Goal: Use online tool/utility: Utilize a website feature to perform a specific function

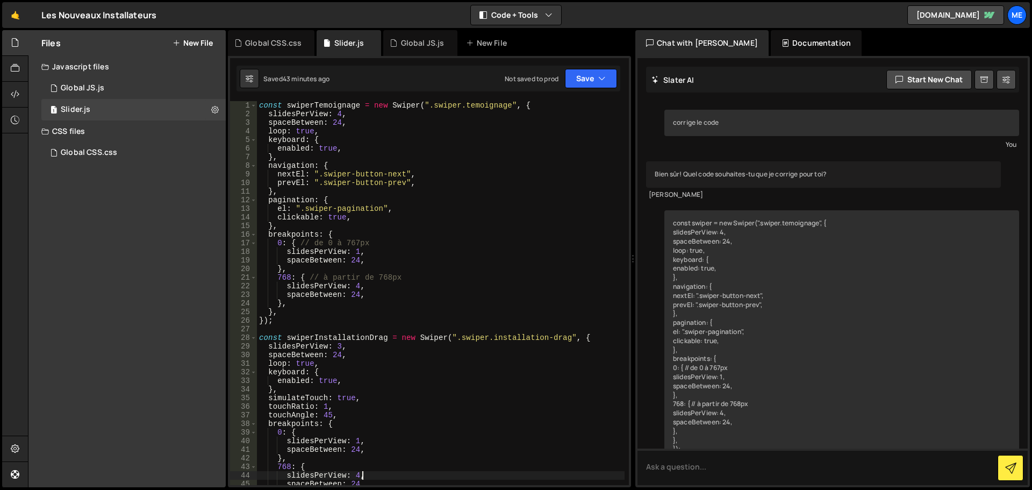
scroll to position [3614, 0]
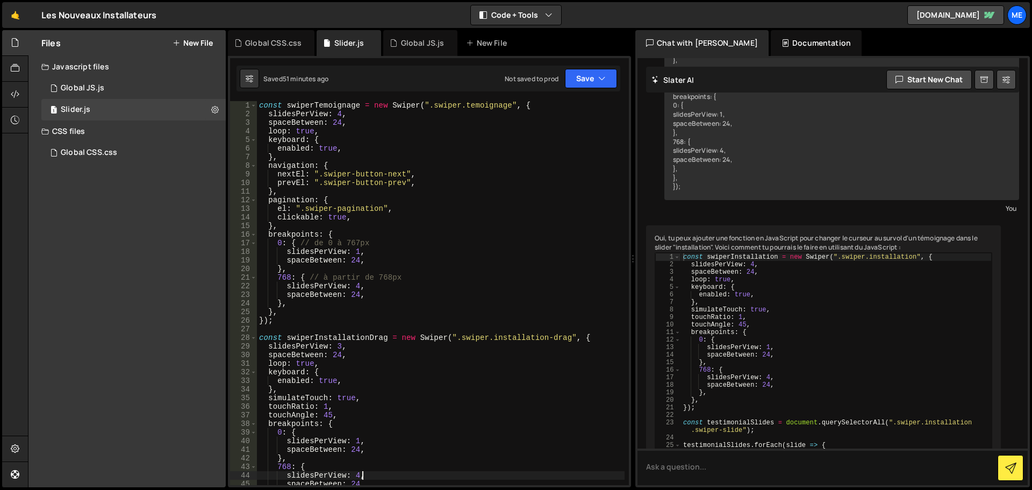
click at [355, 123] on div "const swiperTemoignage = new Swiper ( ".swiper.temoignage" , { slidesPerView : …" at bounding box center [441, 301] width 368 height 401
type textarea "spaceBetween: 24,"
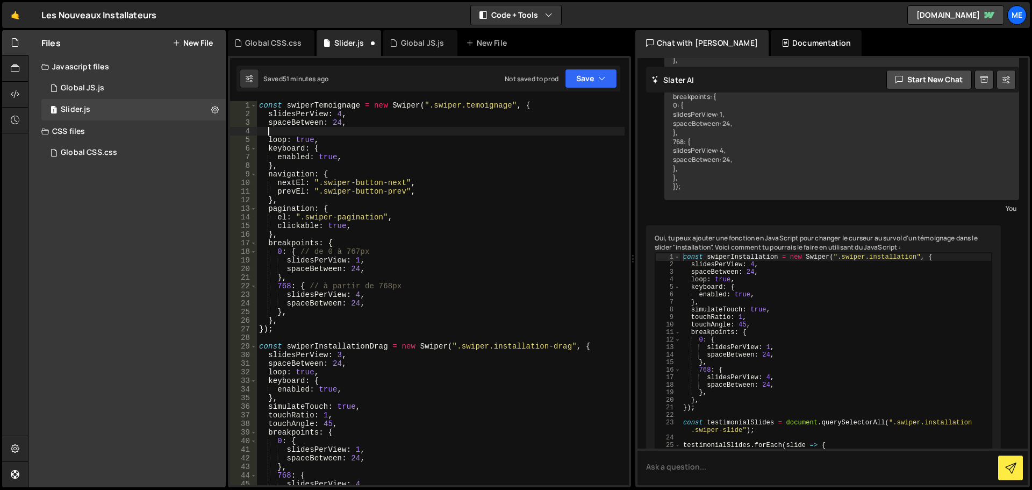
paste textarea "direction: 'vertical',"
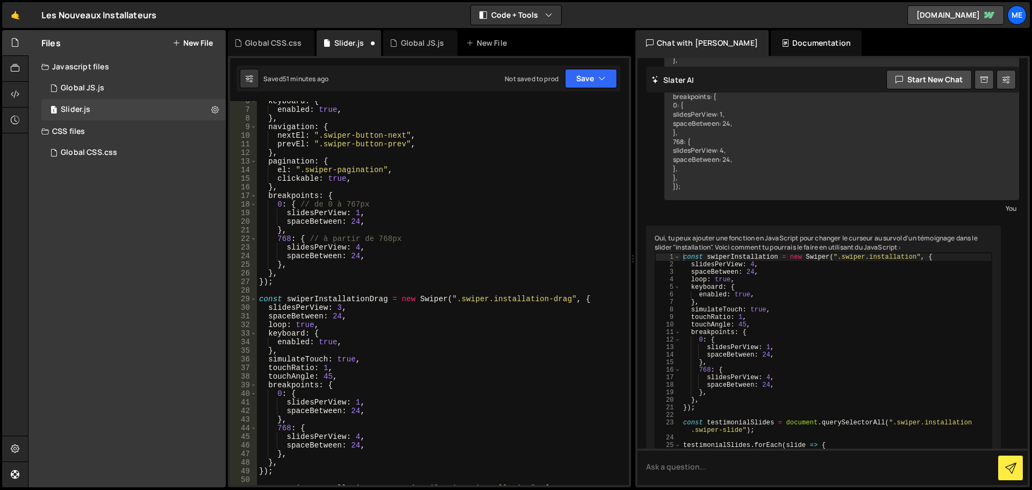
scroll to position [49, 0]
click at [357, 311] on div "keyboard : { enabled : true , } , navigation : { nextEl : ".swiper-button-next"…" at bounding box center [441, 295] width 368 height 401
type textarea "spaceBetween: 24,"
paste textarea "direction: 'vertical',"
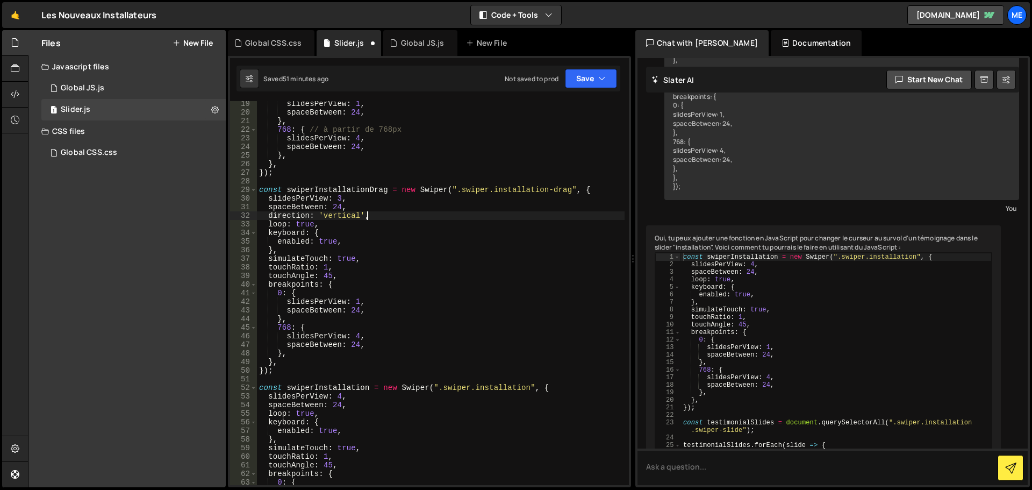
scroll to position [291, 0]
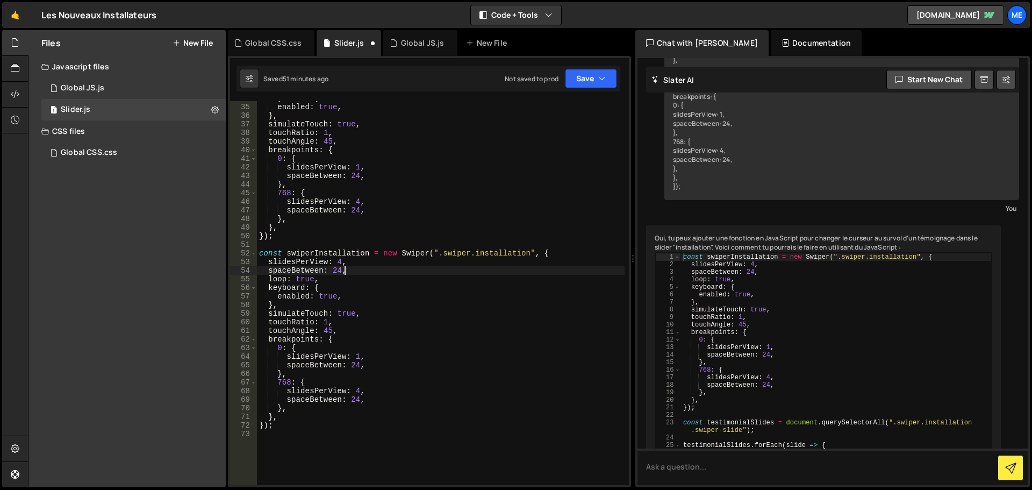
click at [369, 272] on div "keyboard : { enabled : true , } , simulateTouch : true , touchRatio : 1 , touch…" at bounding box center [441, 294] width 368 height 401
type textarea "spaceBetween: 24,"
paste textarea "direction: 'vertical',"
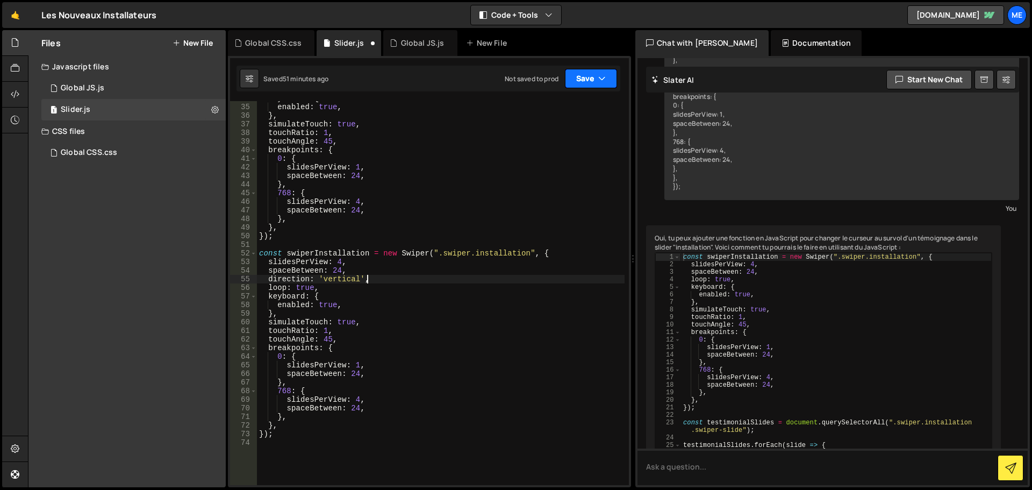
click at [585, 76] on button "Save" at bounding box center [591, 78] width 52 height 19
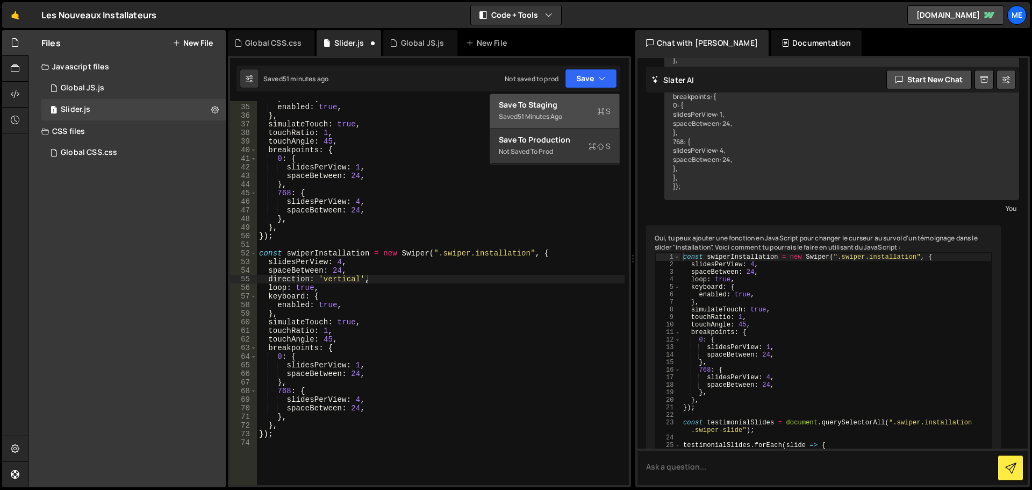
click at [579, 121] on div "Saved 51 minutes ago" at bounding box center [555, 116] width 112 height 13
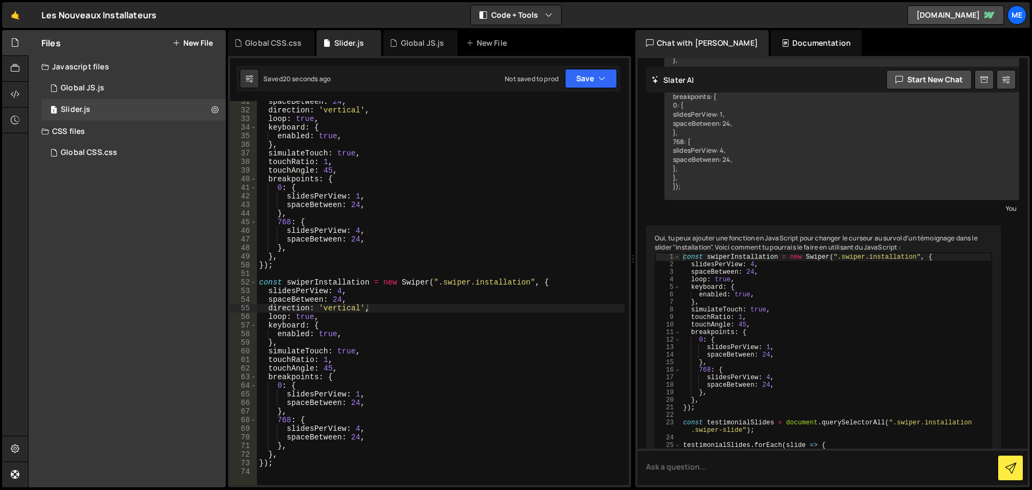
scroll to position [262, 0]
click at [588, 88] on button "Save" at bounding box center [591, 78] width 52 height 19
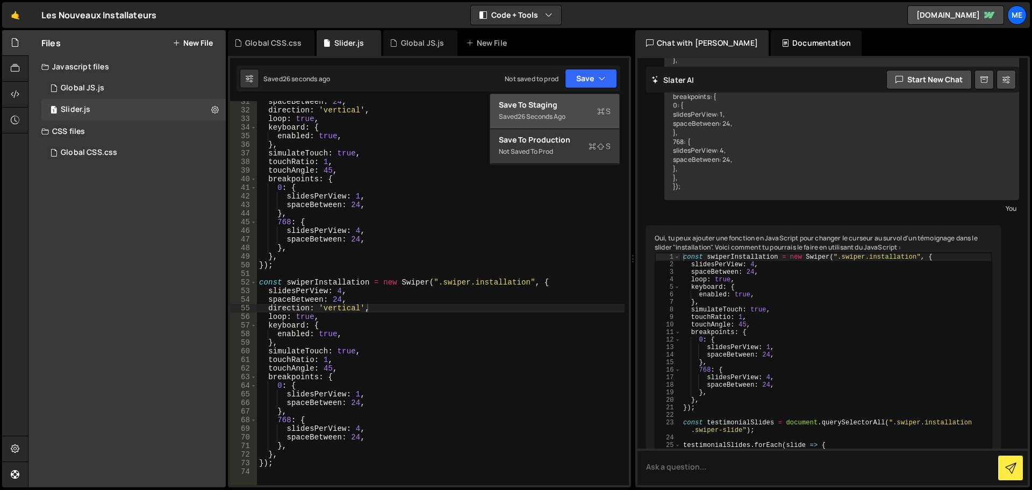
click at [559, 103] on div "Save to Staging S" at bounding box center [555, 104] width 112 height 11
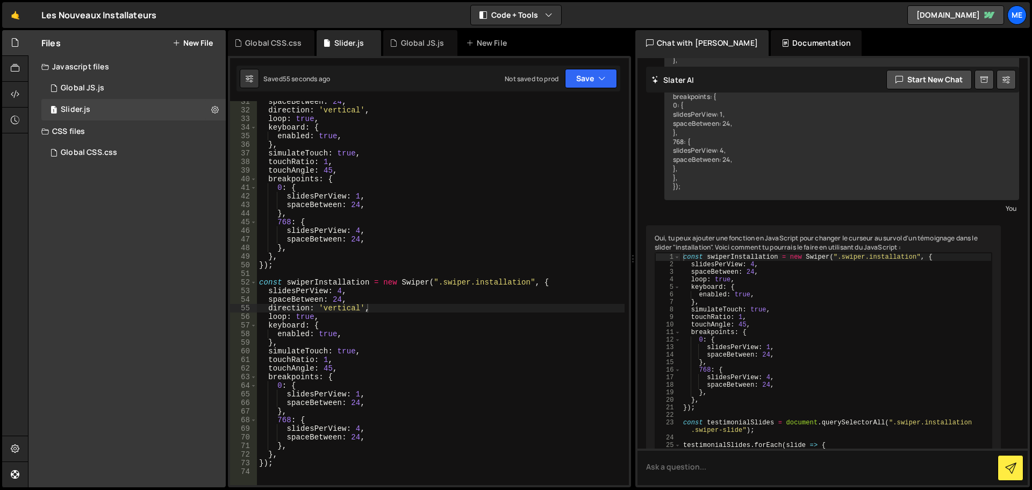
click at [339, 308] on div "spaceBetween : 24 , direction : 'vertical' , loop : true , keyboard : { enabled…" at bounding box center [441, 297] width 368 height 401
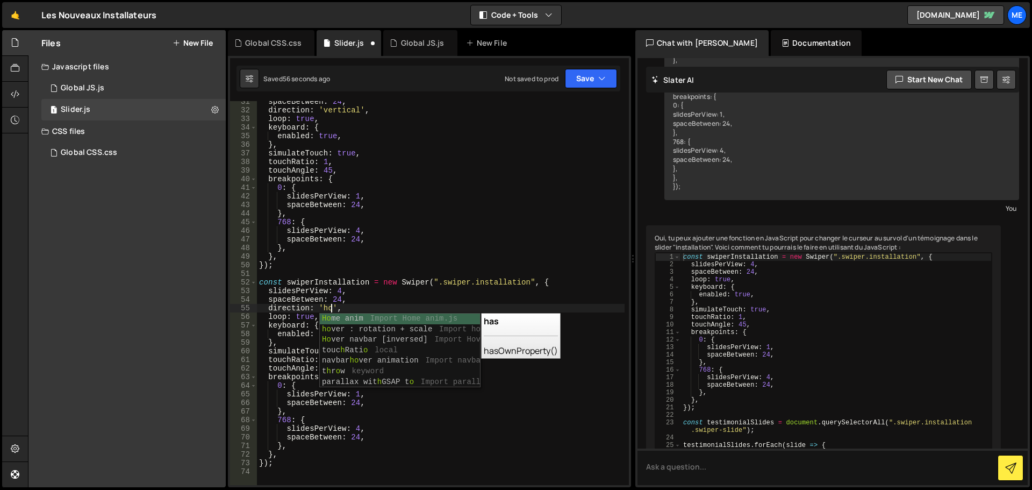
scroll to position [0, 5]
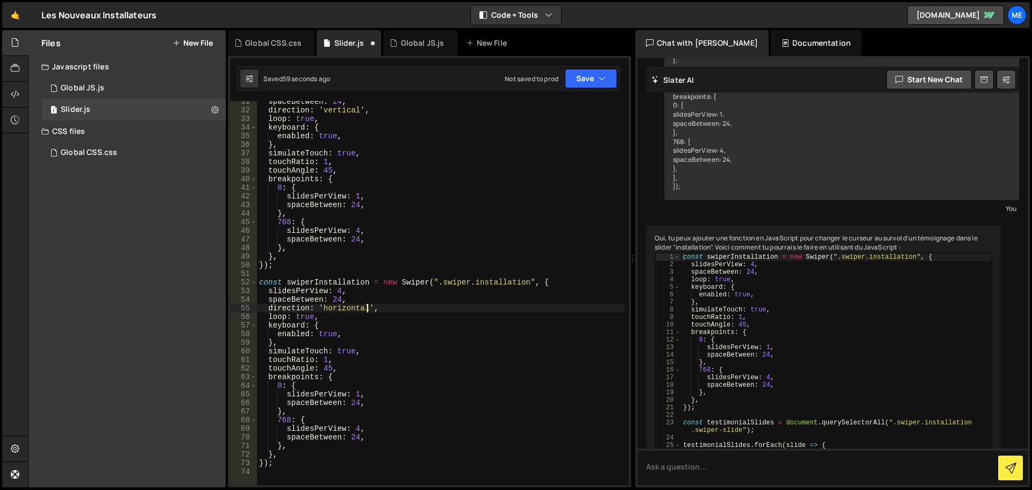
click at [333, 330] on div "spaceBetween : 24 , direction : 'vertical' , loop : true , keyboard : { enabled…" at bounding box center [441, 297] width 368 height 401
click at [347, 308] on div "spaceBetween : 24 , direction : 'vertical' , loop : true , keyboard : { enabled…" at bounding box center [441, 297] width 368 height 401
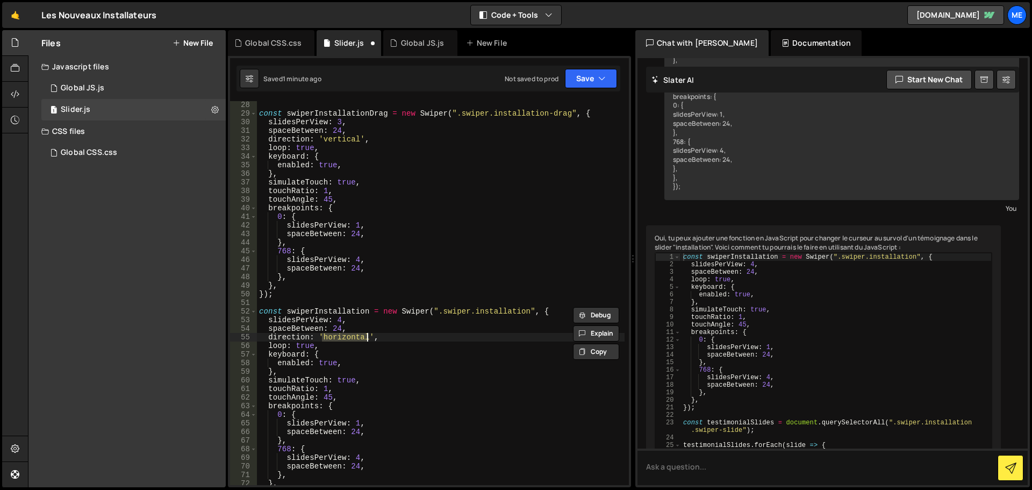
click at [336, 138] on div "const swiperInstallationDrag = new Swiper ( ".swiper.installation-drag" , { sli…" at bounding box center [441, 301] width 368 height 401
paste textarea "horizont"
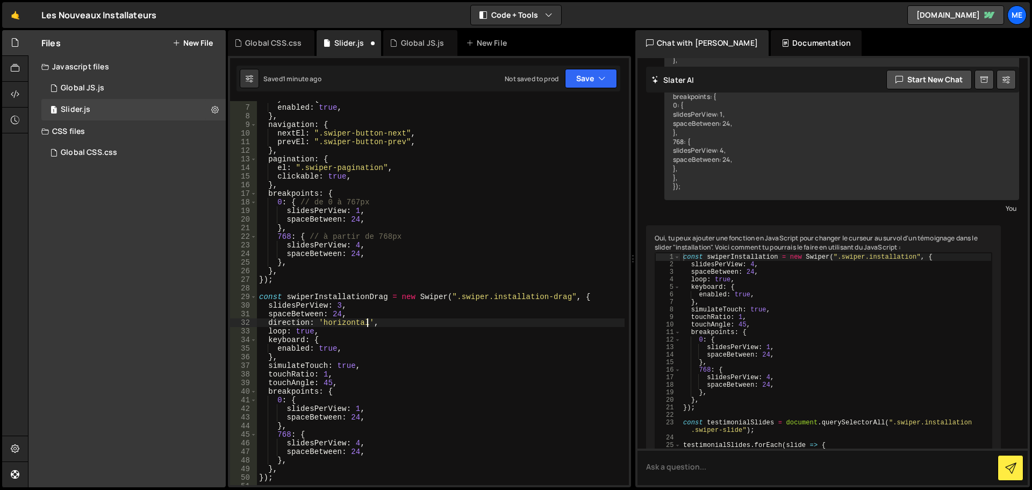
scroll to position [0, 0]
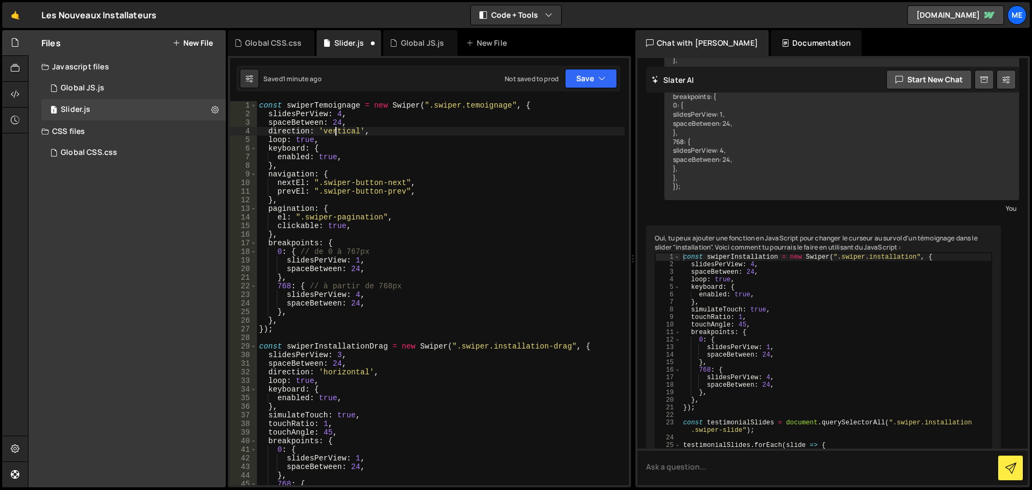
click at [338, 131] on div "const swiperTemoignage = new Swiper ( ".swiper.temoignage" , { slidesPerView : …" at bounding box center [441, 301] width 368 height 401
paste textarea "horizont"
type textarea "direction: 'horizontal',"
click at [588, 75] on button "Save" at bounding box center [591, 78] width 52 height 19
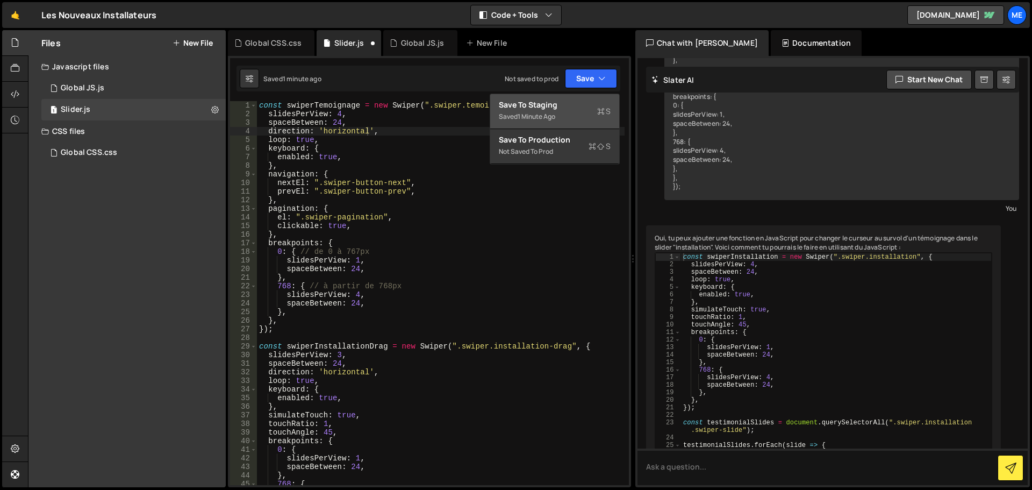
click at [573, 121] on div "Saved 1 minute ago" at bounding box center [555, 116] width 112 height 13
